Goal: Information Seeking & Learning: Learn about a topic

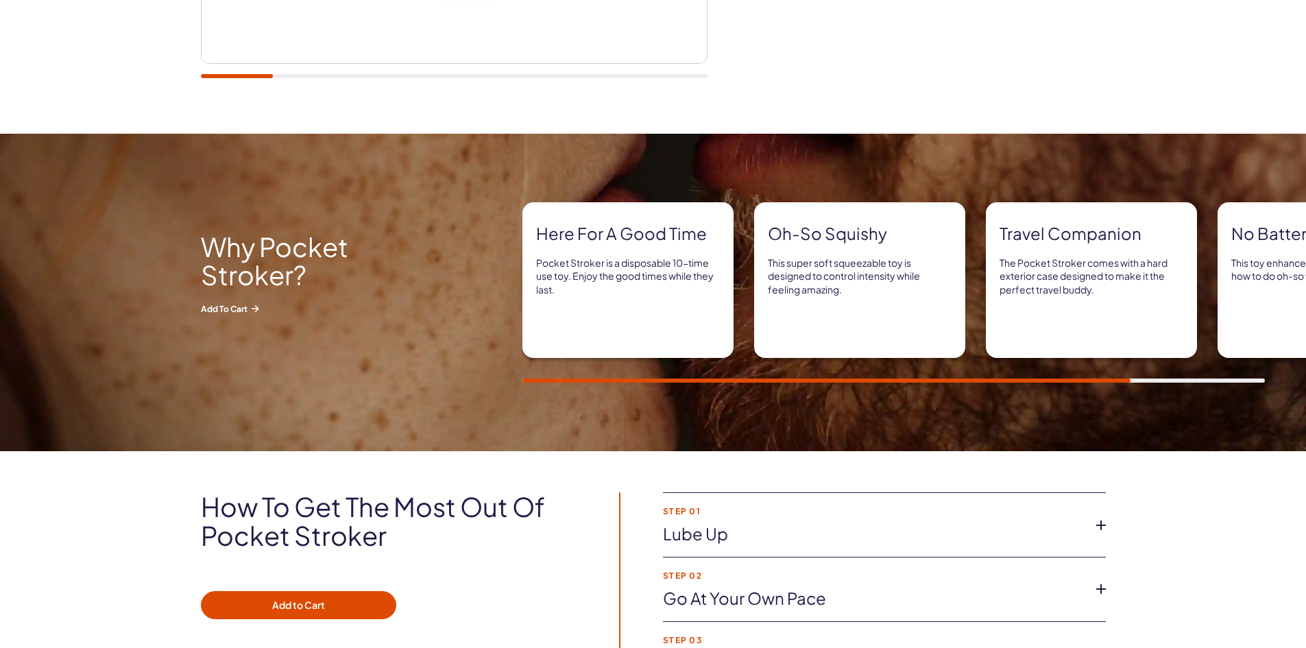
scroll to position [137, 0]
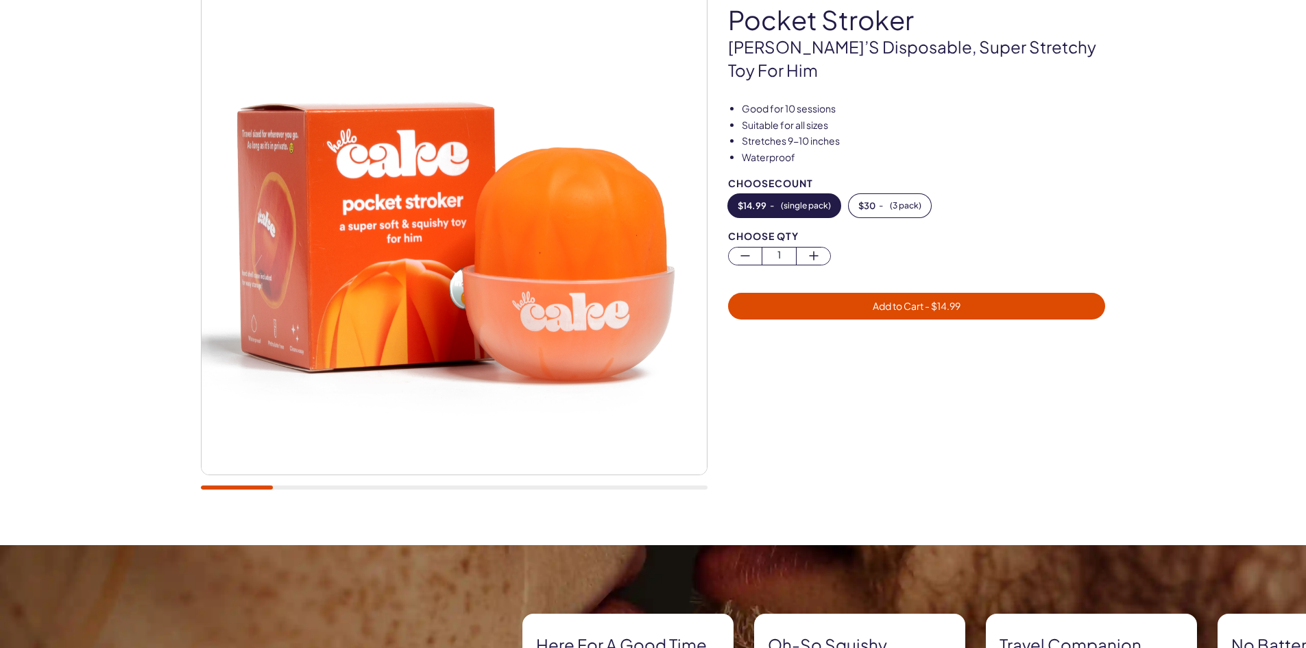
click at [311, 490] on div at bounding box center [454, 235] width 506 height 535
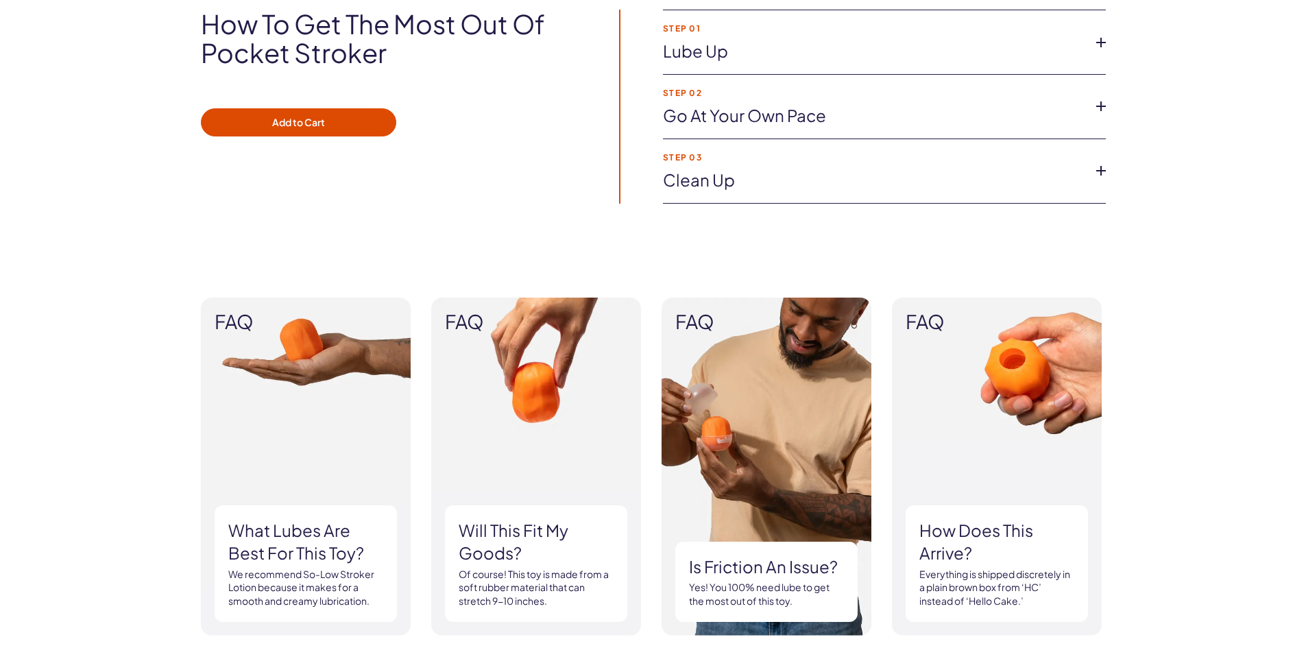
scroll to position [960, 0]
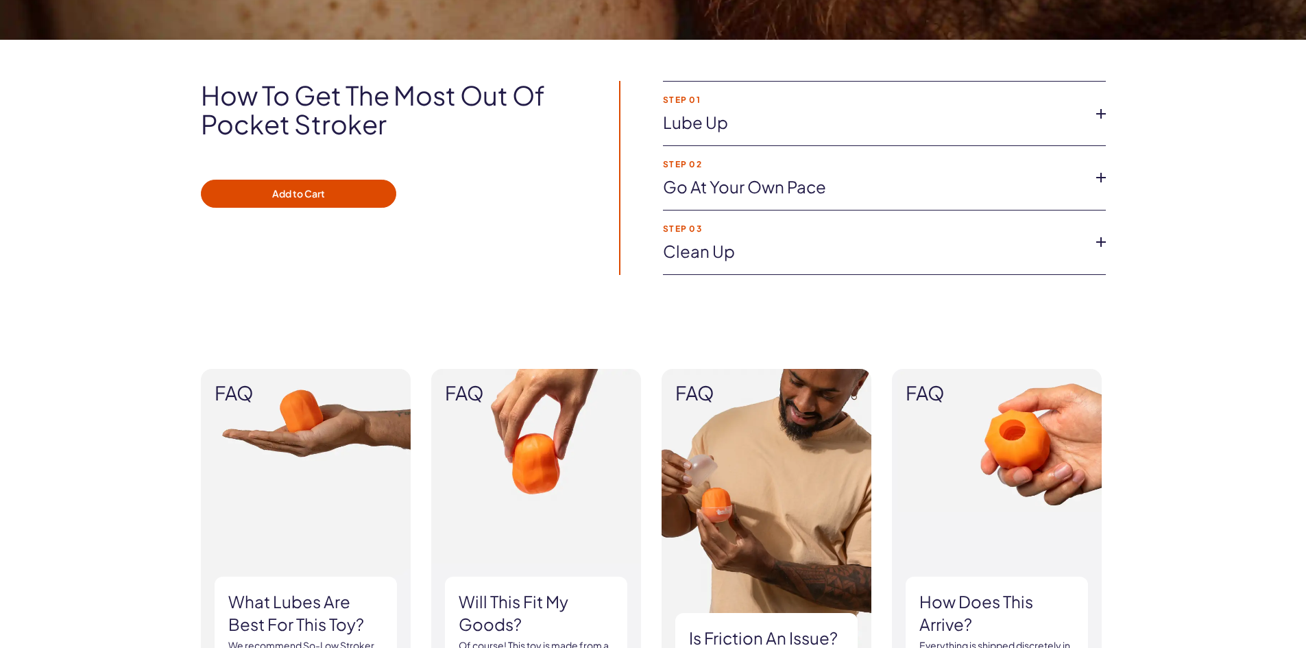
click at [815, 124] on link "Lube up" at bounding box center [873, 122] width 421 height 23
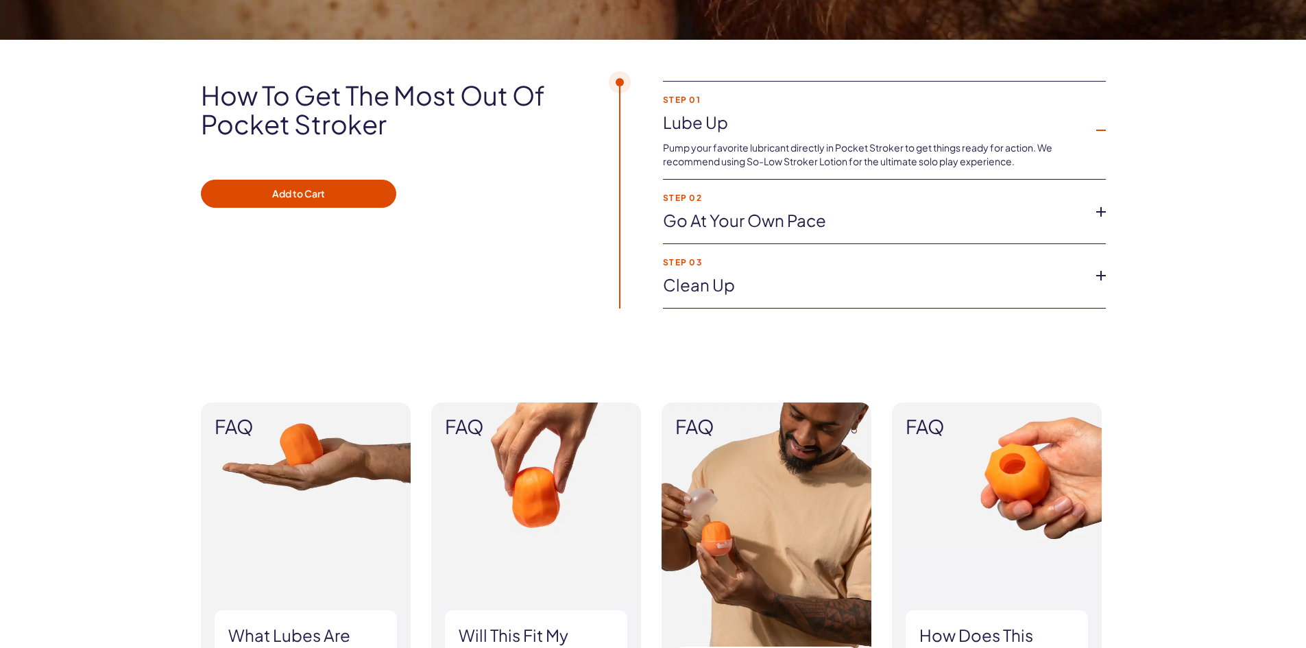
click at [815, 124] on link "Lube up" at bounding box center [873, 122] width 421 height 23
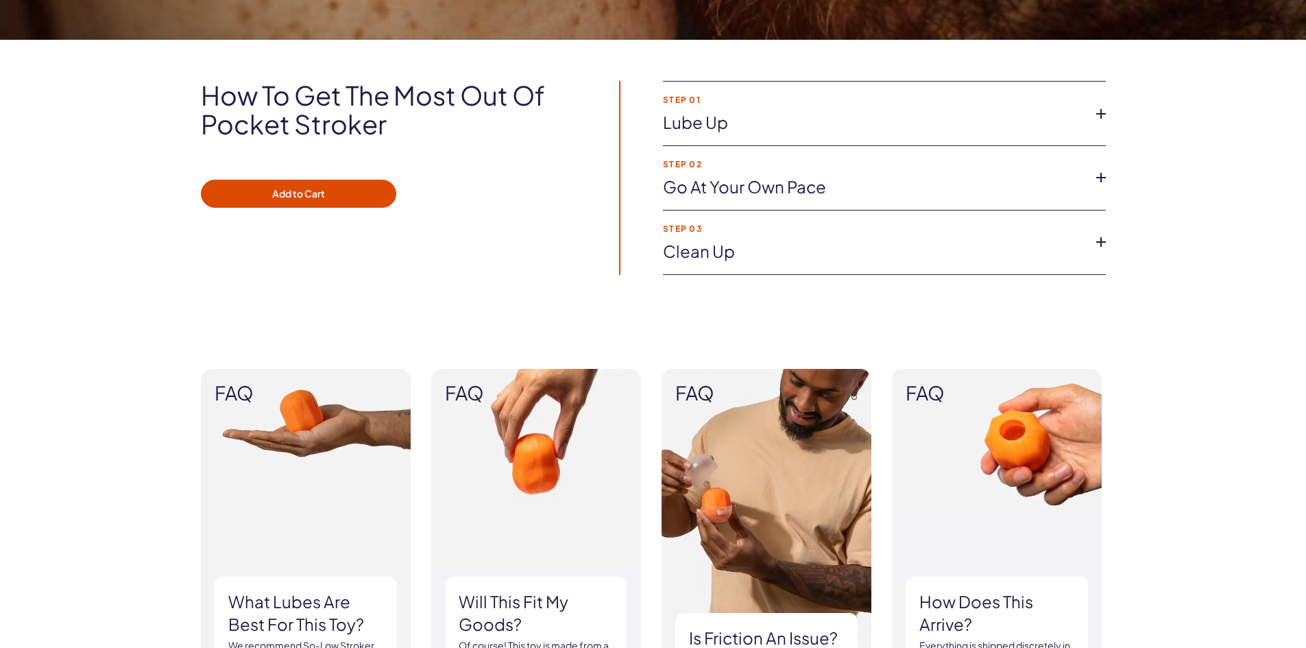
click at [817, 201] on li "Step 02 Go at your own pace The handheld design puts you in control of the pres…" at bounding box center [884, 178] width 443 height 64
click at [815, 184] on link "Go at your own pace" at bounding box center [873, 186] width 421 height 23
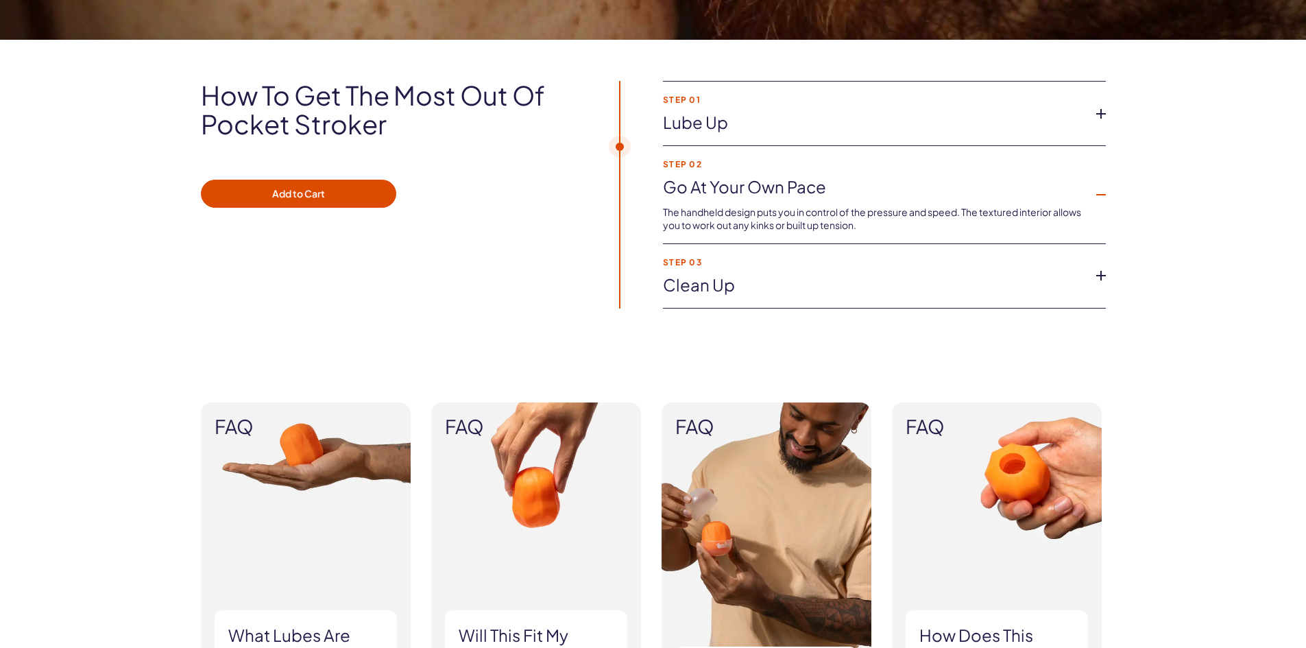
click at [804, 317] on div "How to get the most out of pocket stroker Add to Cart Step 01 Lube up Pump your…" at bounding box center [653, 200] width 1306 height 321
click at [792, 273] on li "Step 03 Clean up Once you’re done with playtime, easily clean your Pocket Strok…" at bounding box center [884, 276] width 443 height 64
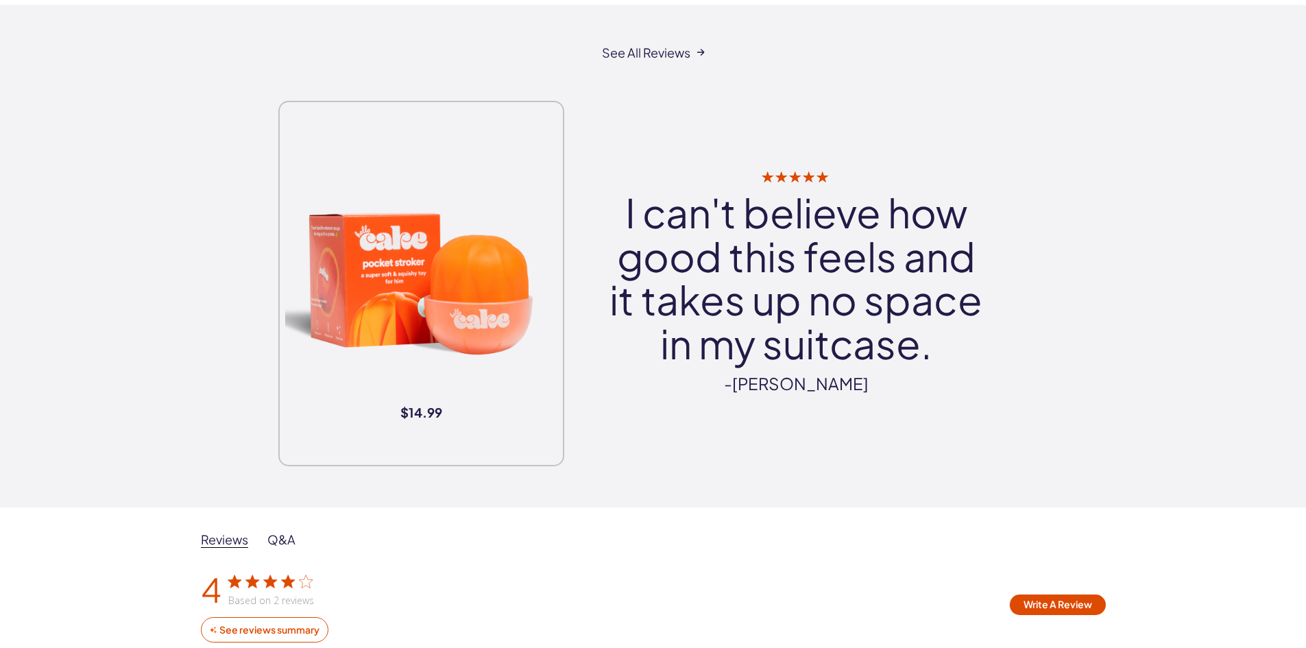
scroll to position [1850, 0]
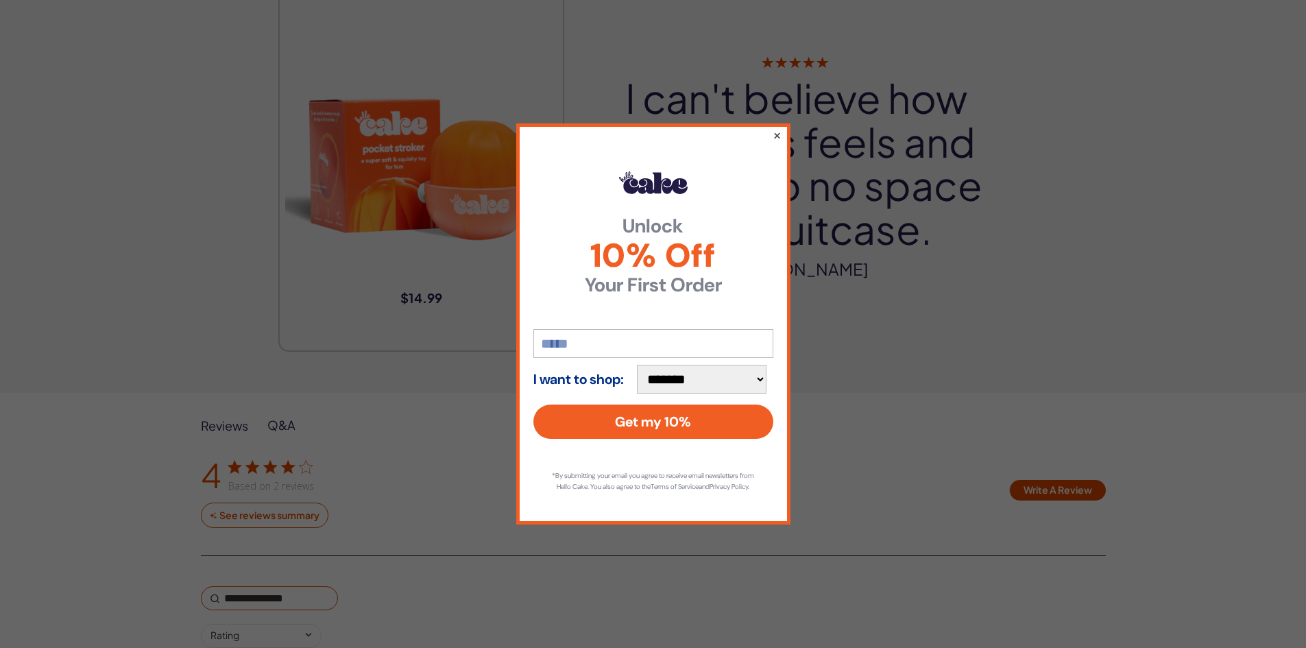
click at [774, 127] on button "×" at bounding box center [776, 135] width 9 height 16
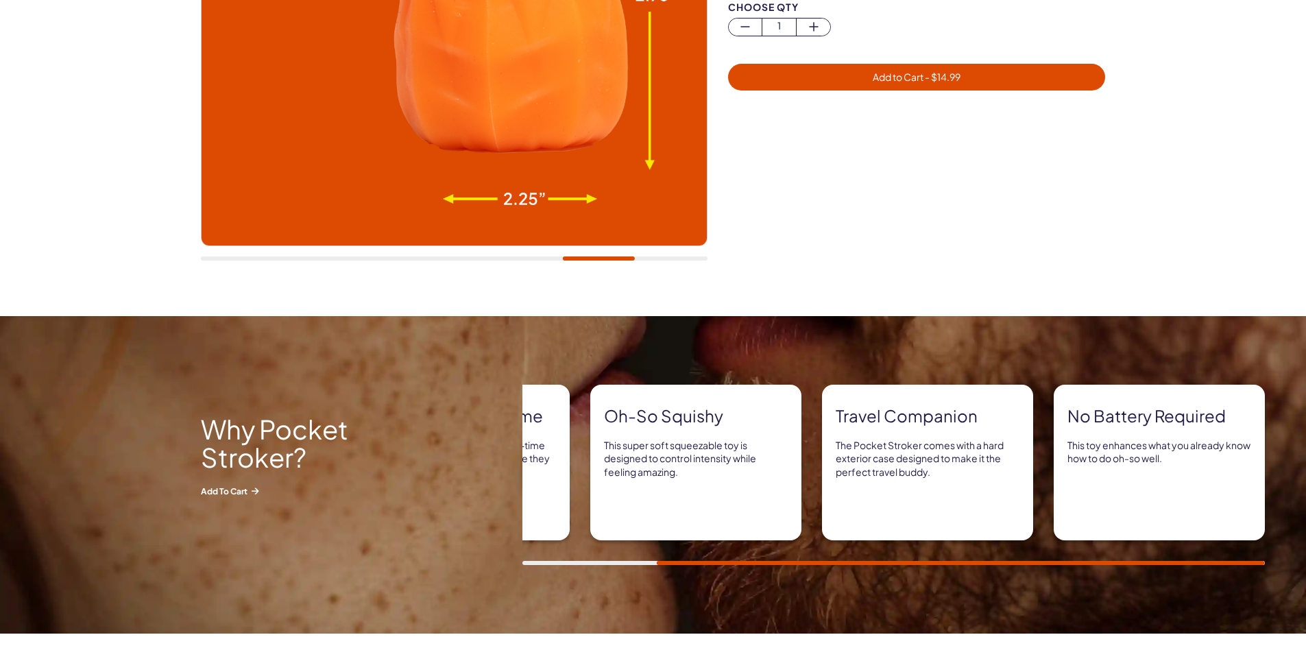
scroll to position [0, 0]
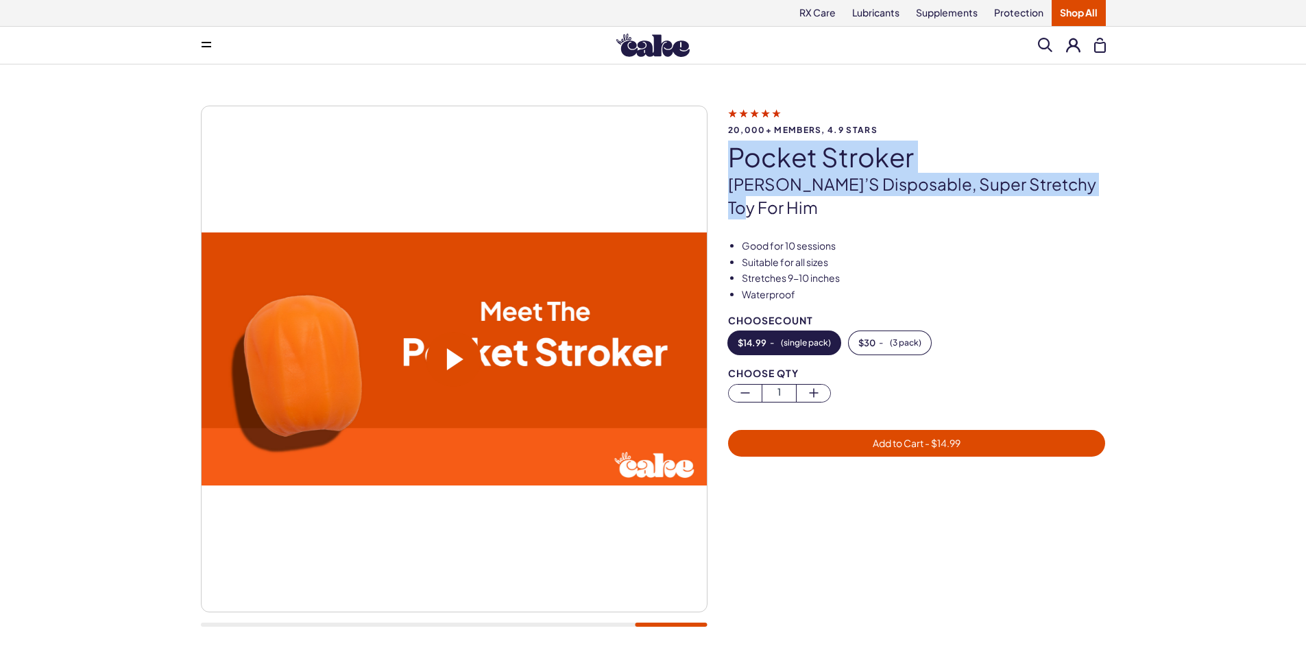
drag, startPoint x: 736, startPoint y: 160, endPoint x: 1101, endPoint y: 189, distance: 366.5
click at [1101, 189] on div "20,000+ members, 4.9 stars pocket stroker [PERSON_NAME]’s disposable, super str…" at bounding box center [927, 162] width 398 height 113
